Goal: Contribute content

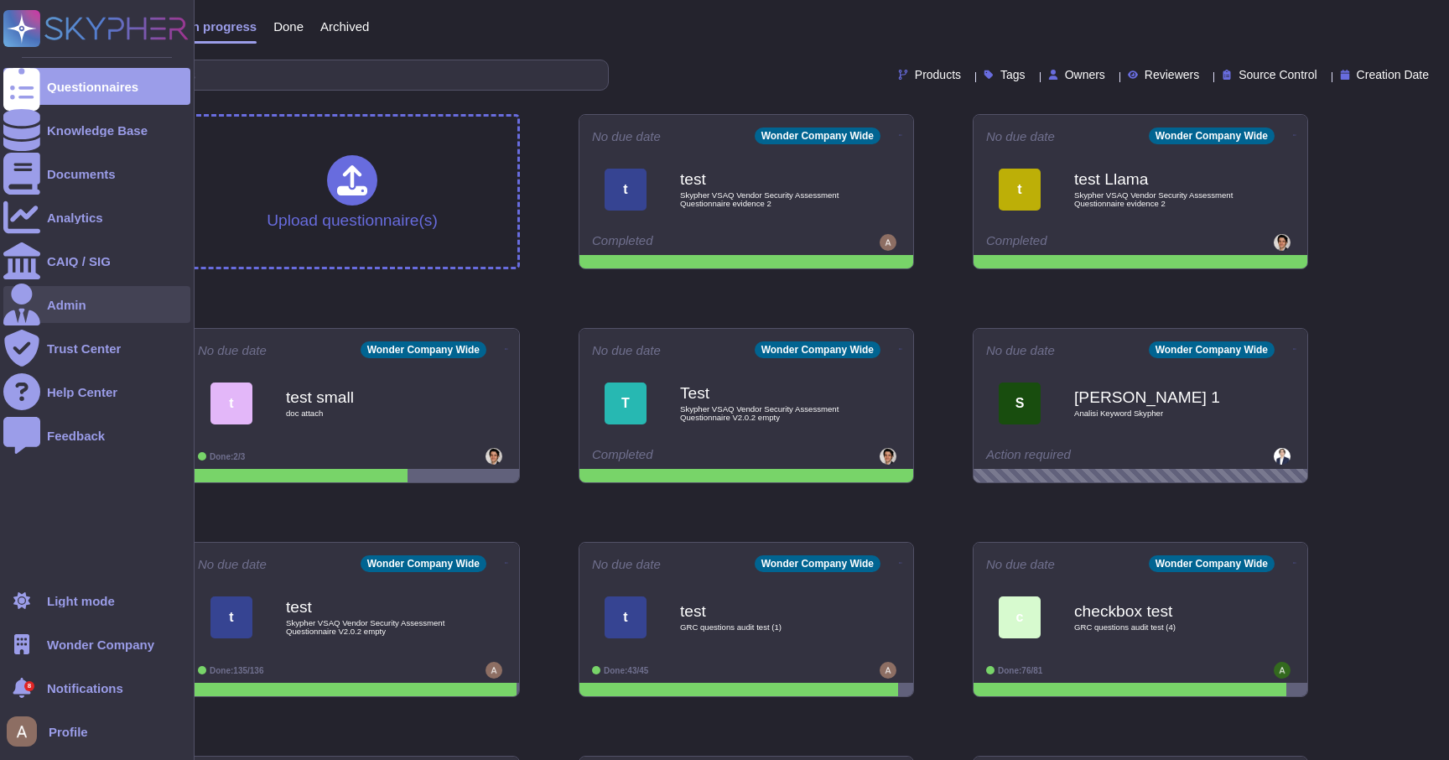
click at [44, 301] on div "Admin" at bounding box center [96, 304] width 187 height 37
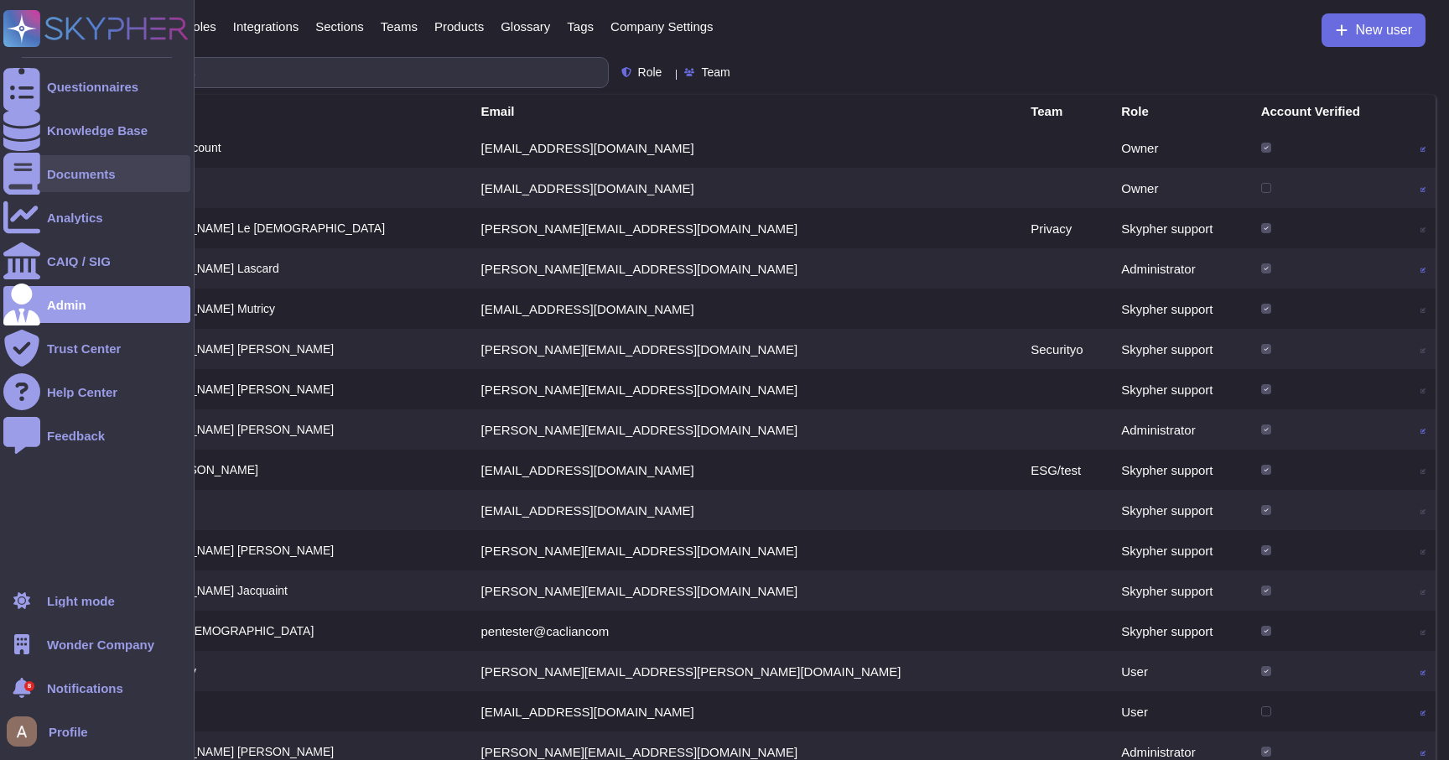
click at [56, 168] on div "Documents" at bounding box center [81, 174] width 69 height 13
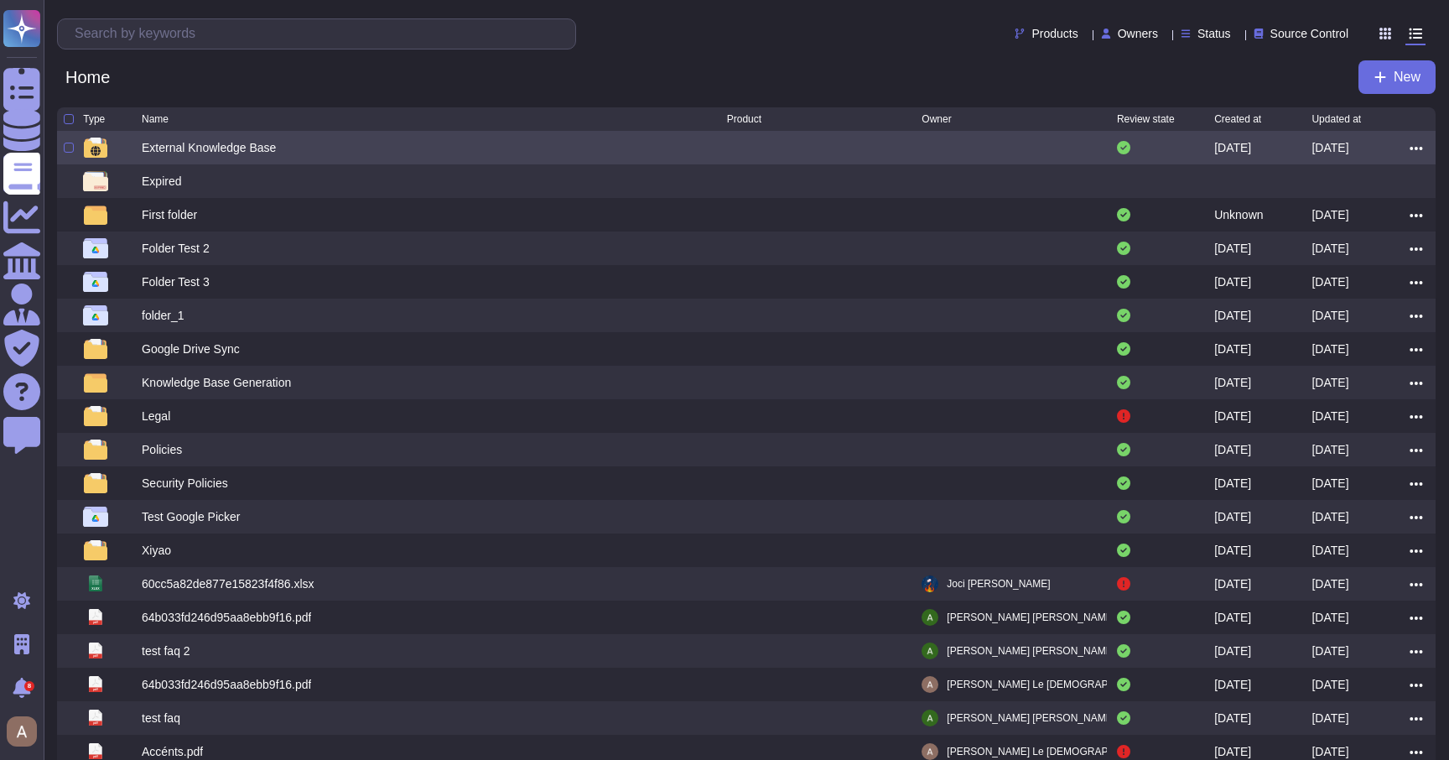
click at [236, 148] on div "External Knowledge Base" at bounding box center [209, 147] width 134 height 17
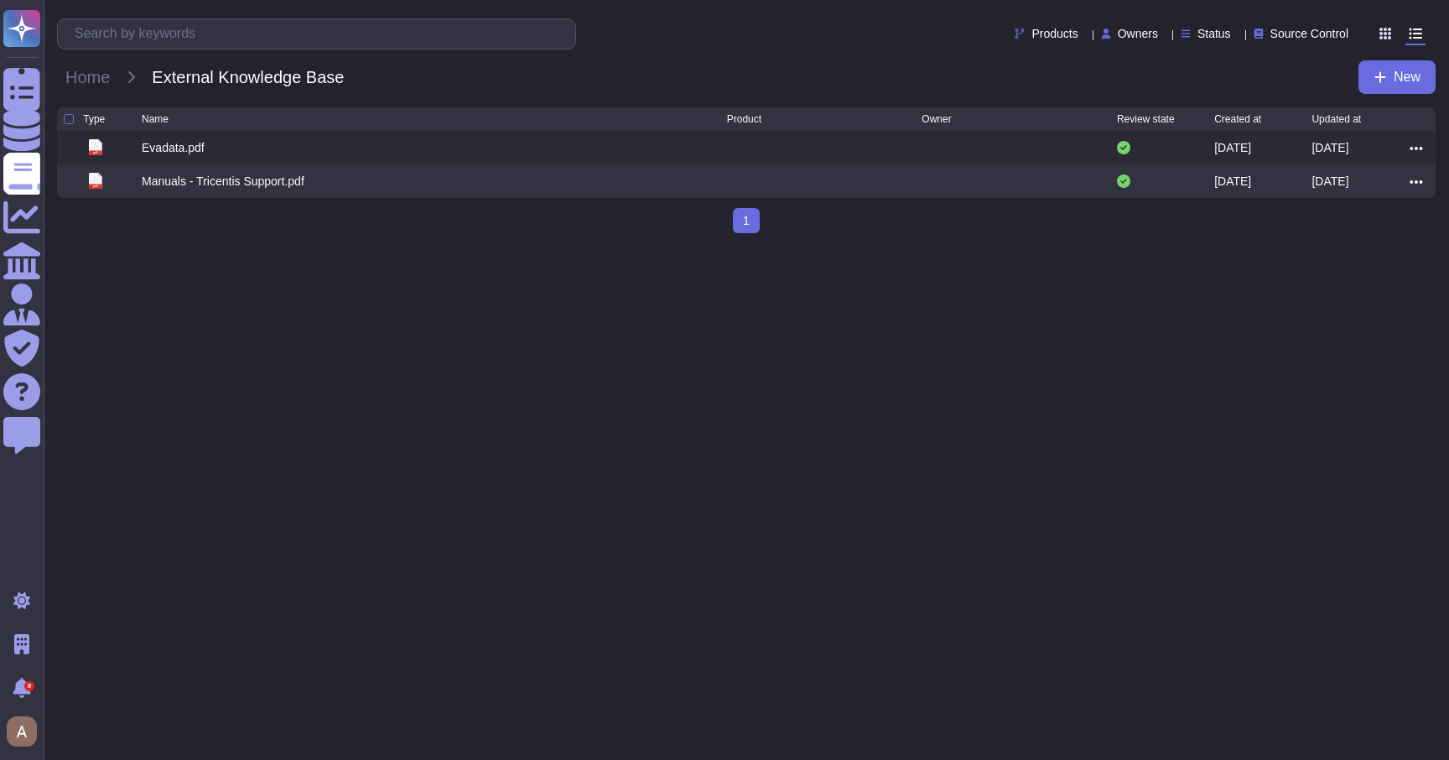
click at [1401, 98] on div "Products Owners Status Source Control Home External Knowledge Base New" at bounding box center [746, 53] width 1405 height 107
click at [1401, 82] on span "New" at bounding box center [1407, 76] width 27 height 13
